Goal: Register for event/course

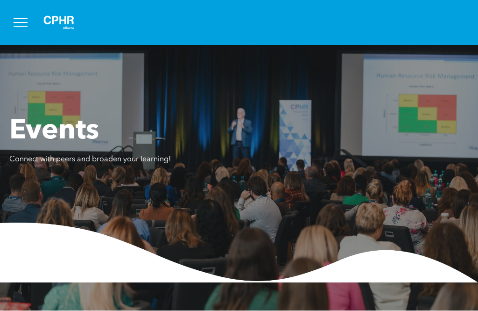
scroll to position [583, 0]
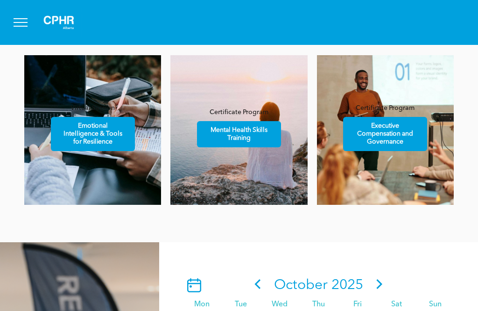
click at [23, 20] on button "menu" at bounding box center [20, 22] width 24 height 24
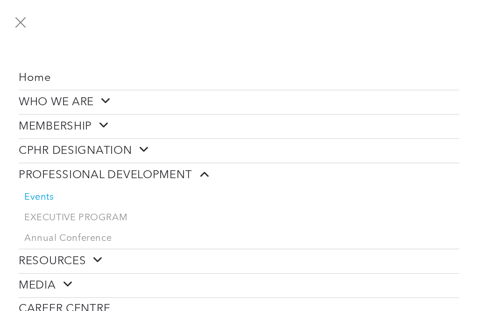
click at [36, 198] on span "Events" at bounding box center [39, 197] width 30 height 11
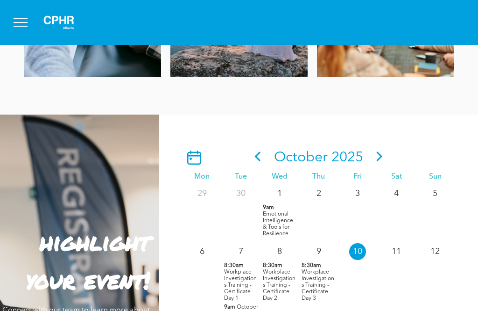
scroll to position [711, 0]
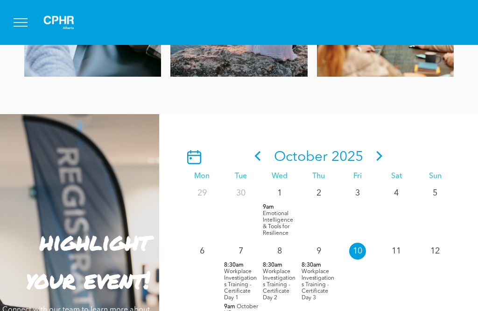
click at [382, 161] on icon at bounding box center [380, 156] width 14 height 10
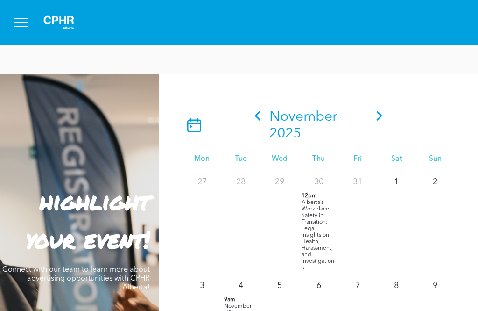
scroll to position [720, 0]
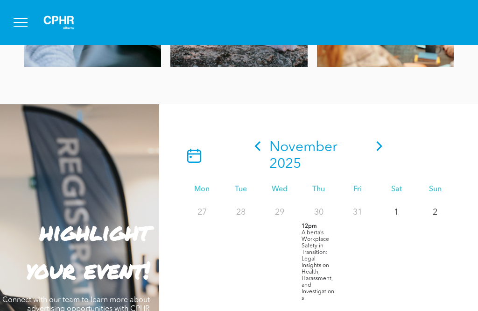
click at [382, 151] on icon at bounding box center [380, 146] width 14 height 10
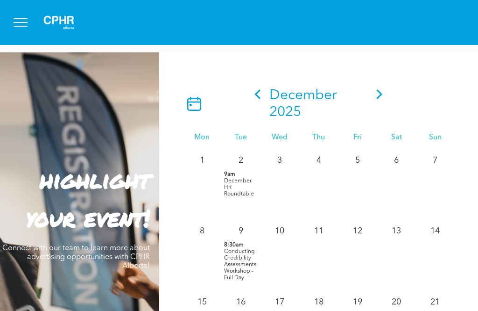
scroll to position [727, 0]
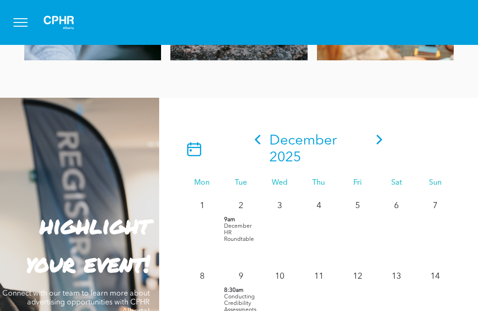
click at [255, 144] on icon at bounding box center [258, 140] width 14 height 10
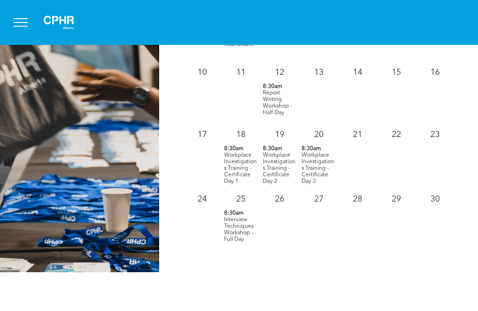
scroll to position [0, 0]
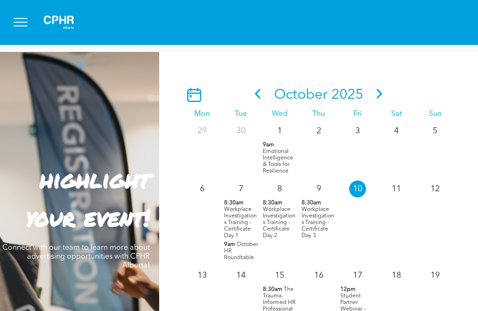
scroll to position [766, 0]
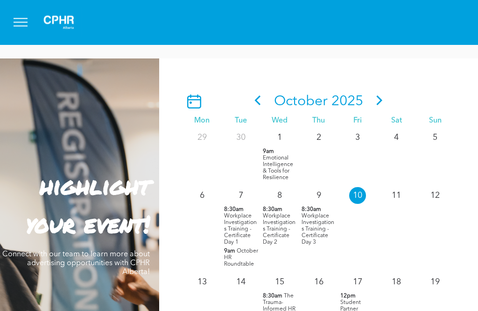
click at [377, 106] on icon at bounding box center [380, 101] width 14 height 10
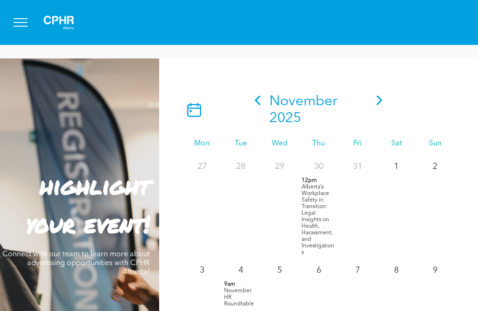
scroll to position [0, 0]
click at [421, 3] on div at bounding box center [239, 22] width 478 height 45
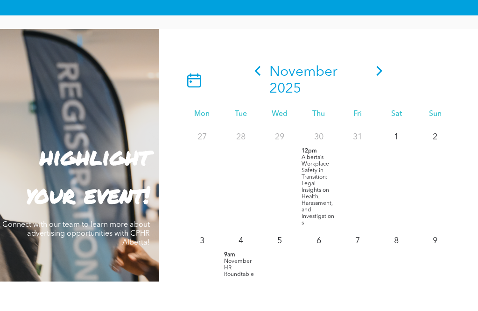
scroll to position [796, 0]
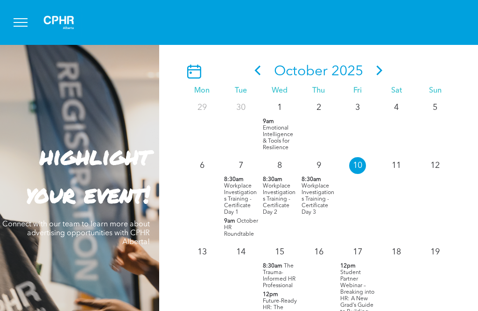
click at [379, 75] on icon at bounding box center [380, 70] width 6 height 10
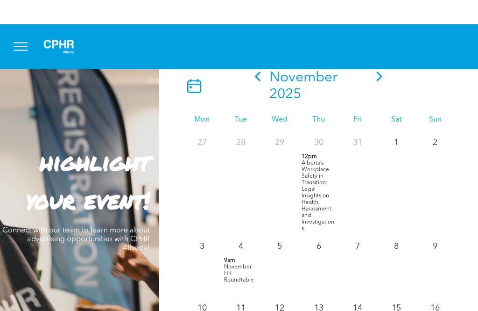
scroll to position [782, 0]
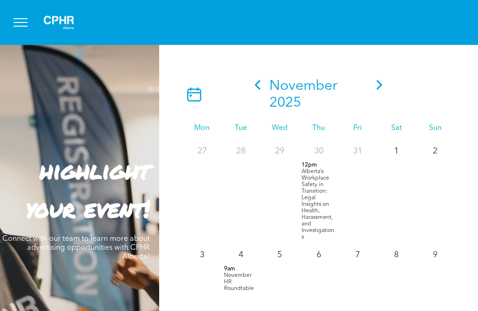
click at [385, 90] on icon at bounding box center [380, 85] width 14 height 10
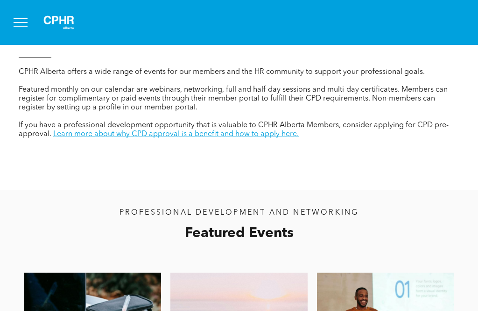
scroll to position [364, 0]
